Goal: Task Accomplishment & Management: Manage account settings

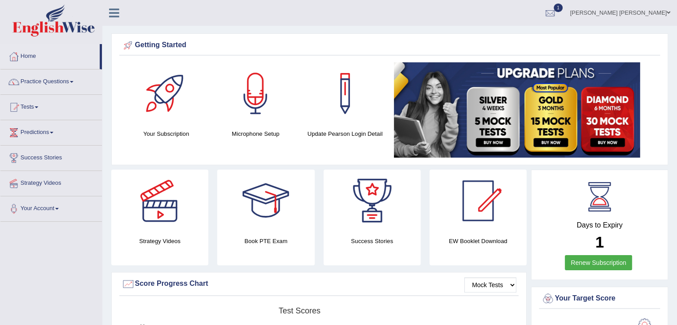
drag, startPoint x: 0, startPoint y: 0, endPoint x: 52, endPoint y: 21, distance: 55.9
click at [52, 21] on img at bounding box center [53, 20] width 82 height 32
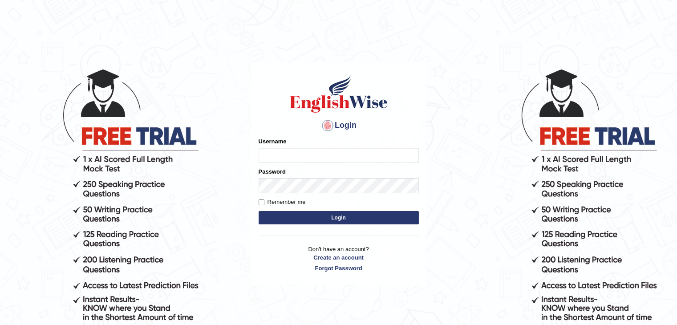
click at [301, 155] on input "Username" at bounding box center [339, 155] width 160 height 15
type input "nipenyogesh"
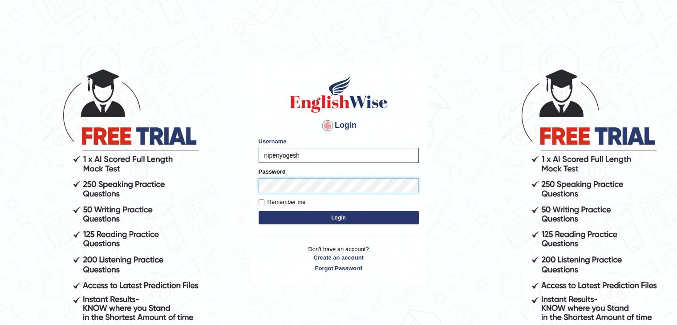
click at [259, 211] on button "Login" at bounding box center [339, 217] width 160 height 13
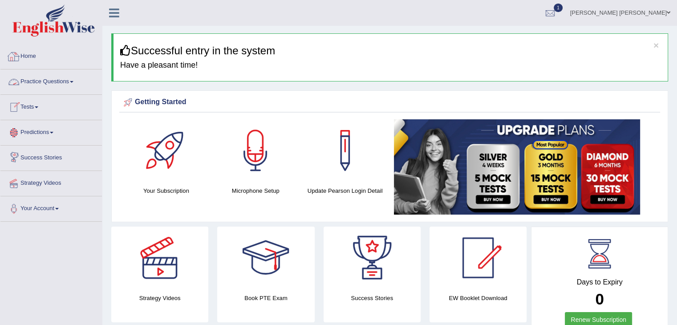
click at [53, 24] on img at bounding box center [53, 20] width 82 height 32
